Goal: Information Seeking & Learning: Learn about a topic

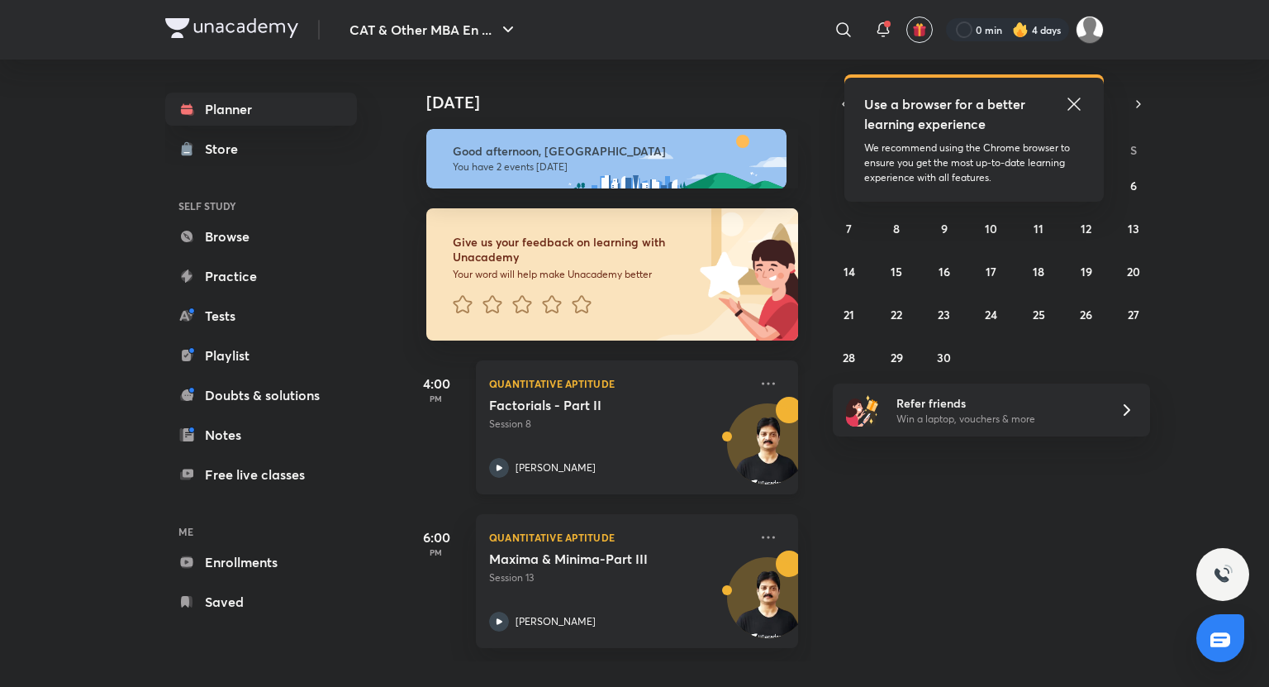
click at [502, 466] on icon at bounding box center [499, 468] width 20 height 20
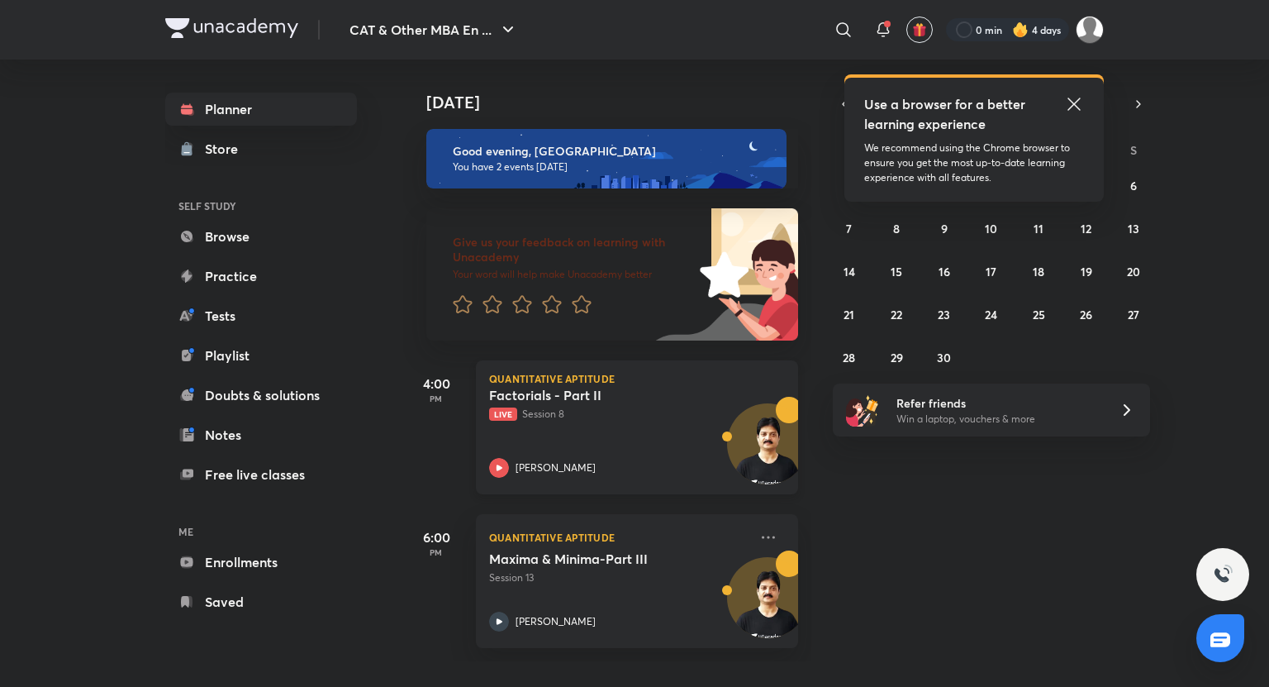
click at [535, 471] on p "[PERSON_NAME]" at bounding box center [555, 467] width 80 height 15
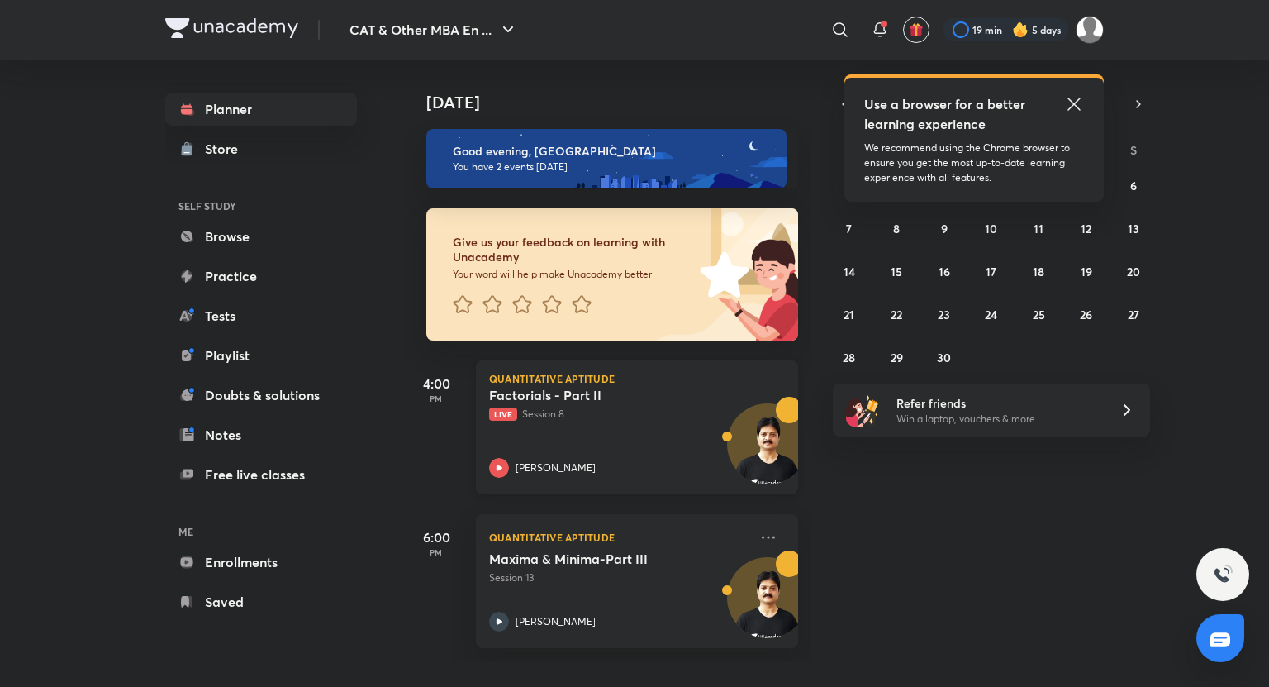
click at [525, 467] on p "[PERSON_NAME]" at bounding box center [555, 467] width 80 height 15
